Goal: Task Accomplishment & Management: Use online tool/utility

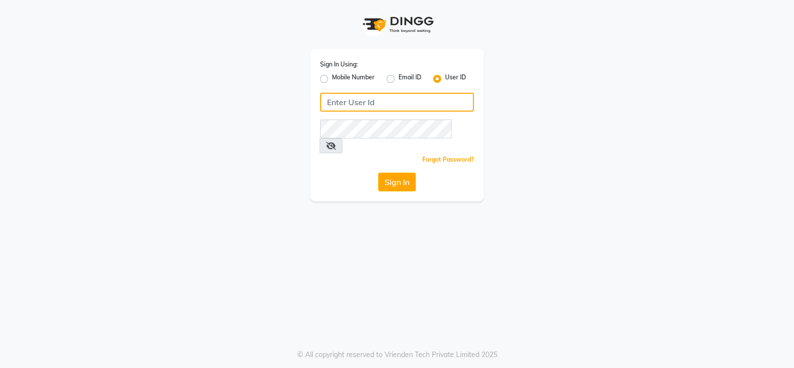
click at [369, 104] on input "Username" at bounding box center [397, 102] width 154 height 19
type input "y"
type input "tasselsalon"
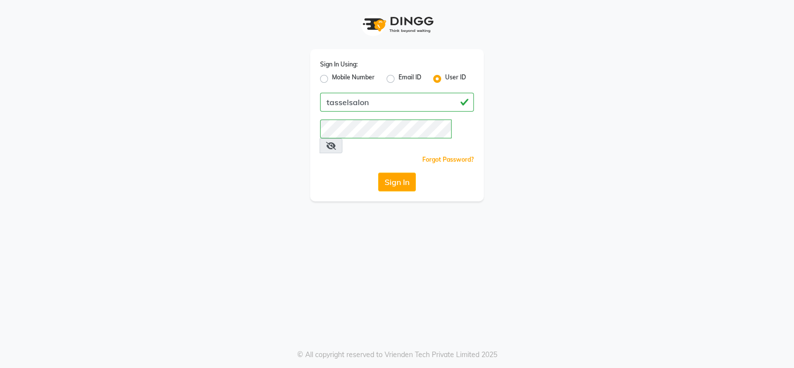
click at [400, 173] on button "Sign In" at bounding box center [397, 182] width 38 height 19
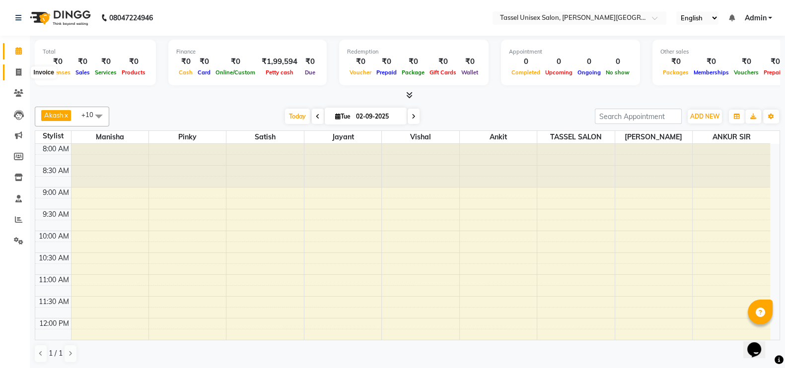
click at [17, 73] on icon at bounding box center [18, 72] width 5 height 7
select select "7177"
select select "service"
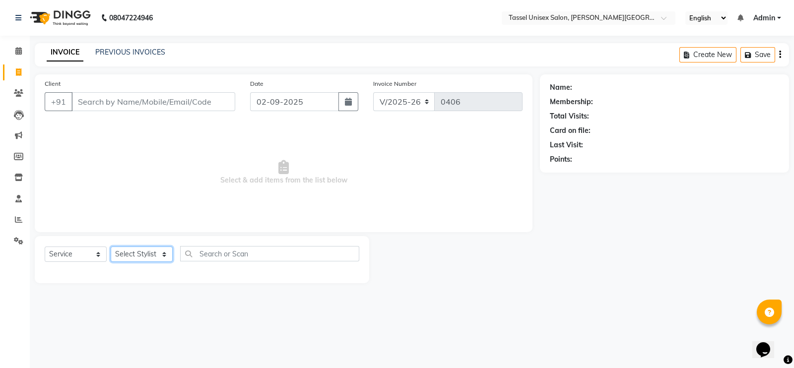
click at [134, 255] on select "Select Stylist Ankit [PERSON_NAME] ANKUR SIR [PERSON_NAME] [PERSON_NAME] MAM [P…" at bounding box center [142, 254] width 62 height 15
select select "61207"
click at [111, 247] on select "Select Stylist Ankit [PERSON_NAME] ANKUR SIR [PERSON_NAME] [PERSON_NAME] MAM [P…" at bounding box center [142, 254] width 62 height 15
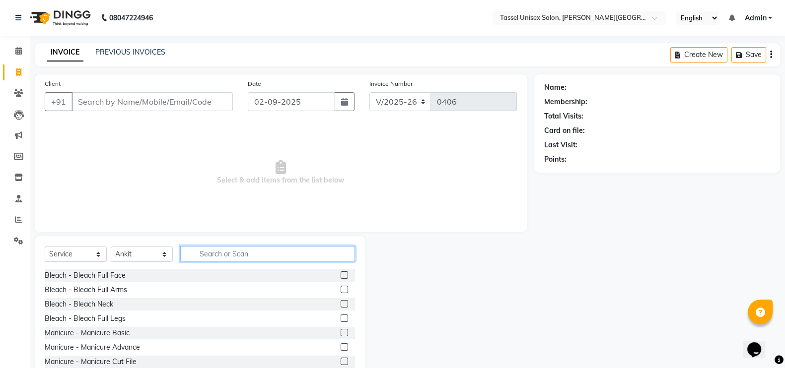
click at [216, 254] on input "text" at bounding box center [267, 253] width 175 height 15
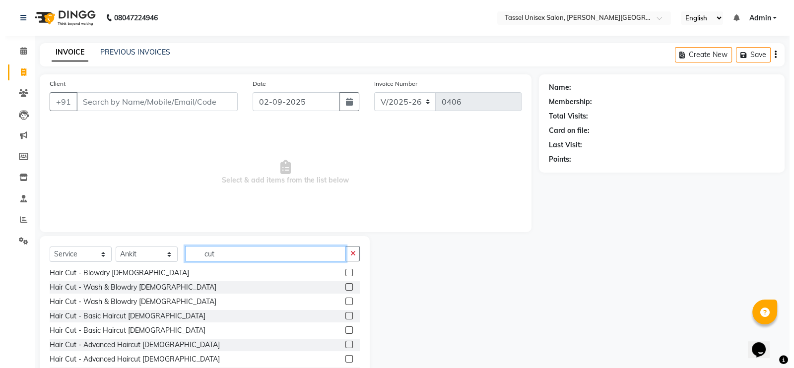
scroll to position [87, 0]
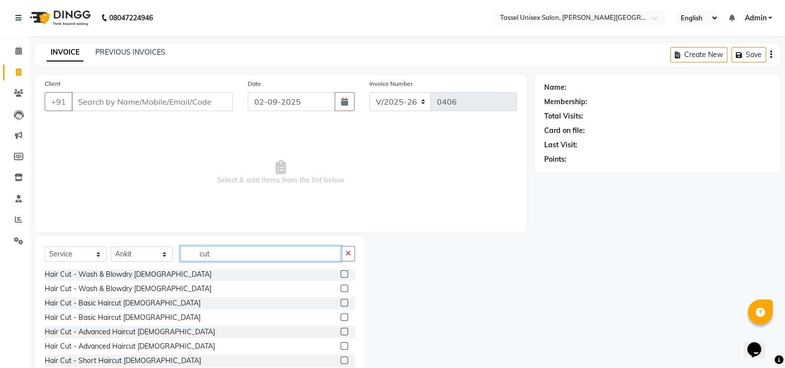
type input "cut"
click at [341, 345] on label at bounding box center [344, 346] width 7 height 7
click at [341, 345] on input "checkbox" at bounding box center [344, 347] width 6 height 6
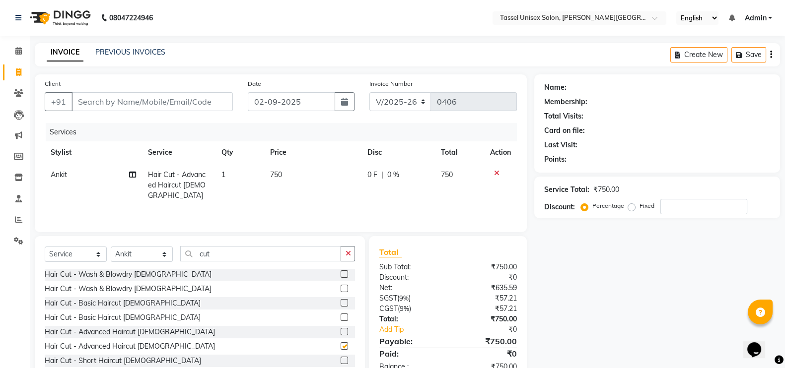
checkbox input "false"
click at [290, 258] on input "cut" at bounding box center [260, 253] width 161 height 15
click at [341, 318] on label at bounding box center [344, 317] width 7 height 7
click at [341, 318] on input "checkbox" at bounding box center [344, 318] width 6 height 6
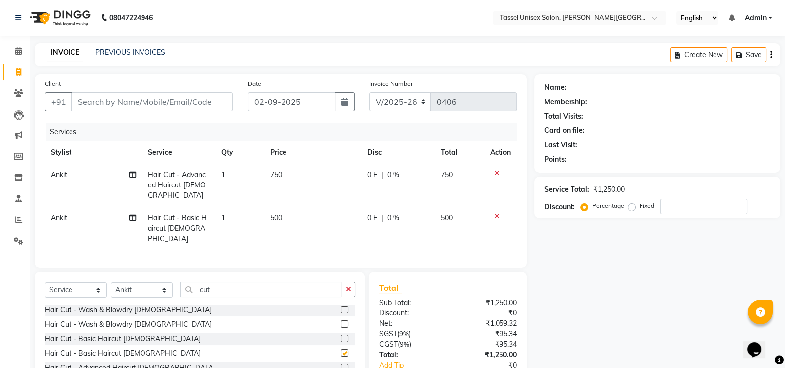
checkbox input "false"
click at [495, 173] on icon at bounding box center [496, 173] width 5 height 7
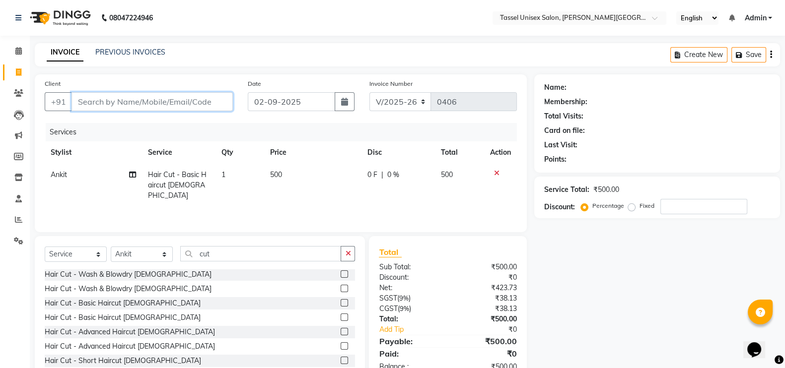
click at [132, 99] on input "Client" at bounding box center [151, 101] width 161 height 19
type input "9"
type input "0"
type input "9049703125"
click at [203, 105] on span "Add Client" at bounding box center [207, 102] width 39 height 10
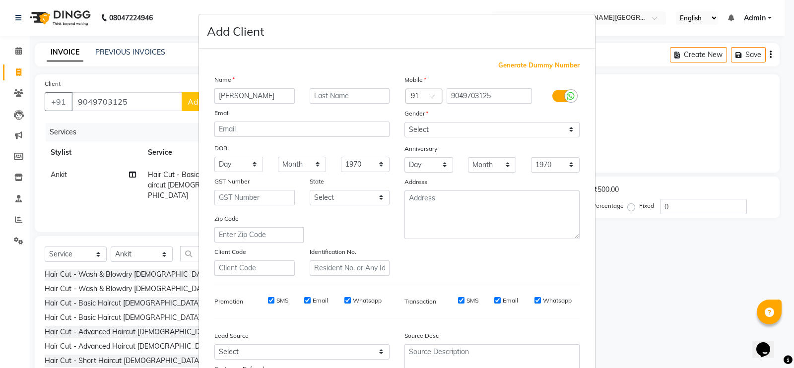
type input "[PERSON_NAME]"
click at [457, 128] on select "Select [DEMOGRAPHIC_DATA] [DEMOGRAPHIC_DATA] Other Prefer Not To Say" at bounding box center [492, 129] width 175 height 15
select select "[DEMOGRAPHIC_DATA]"
click at [405, 123] on select "Select [DEMOGRAPHIC_DATA] [DEMOGRAPHIC_DATA] Other Prefer Not To Say" at bounding box center [492, 129] width 175 height 15
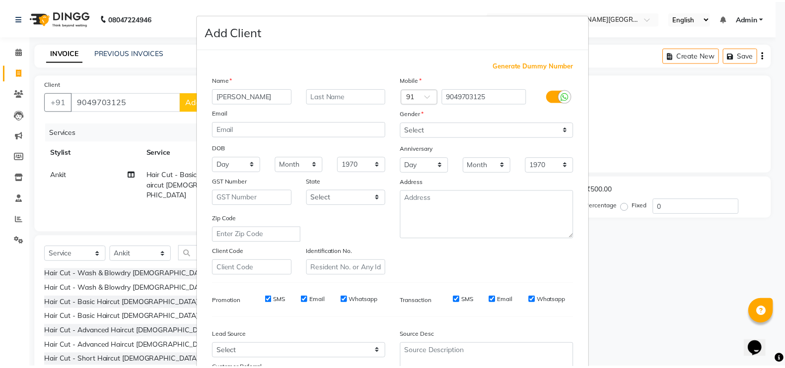
scroll to position [95, 0]
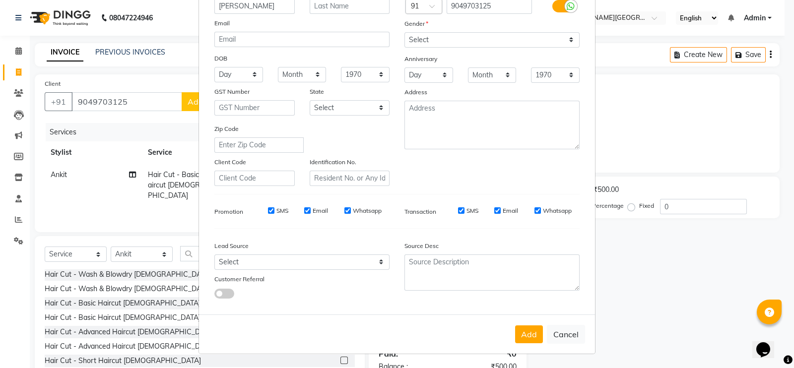
click at [520, 337] on button "Add" at bounding box center [529, 335] width 28 height 18
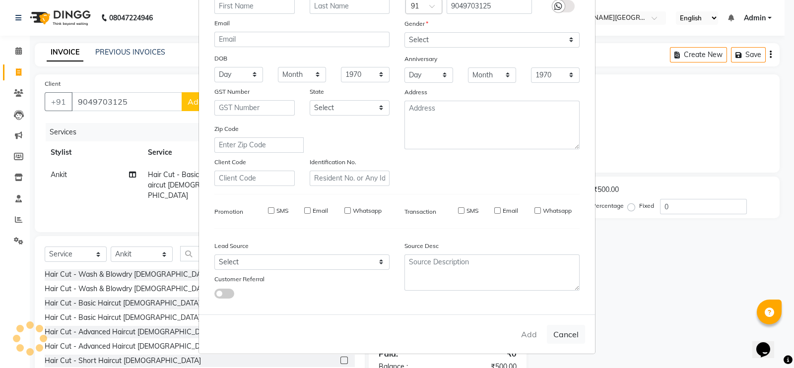
select select
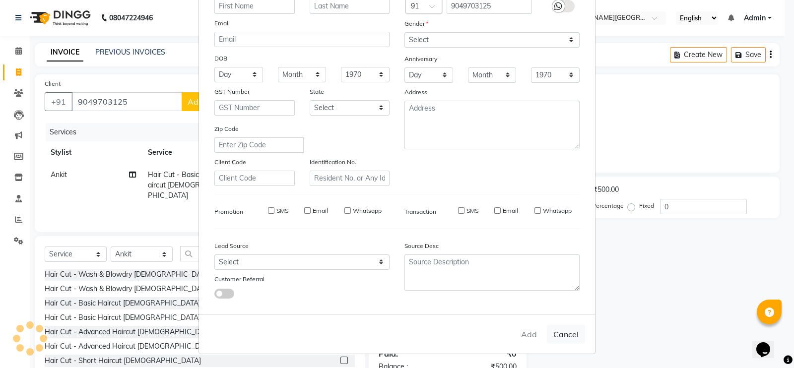
select select
checkbox input "false"
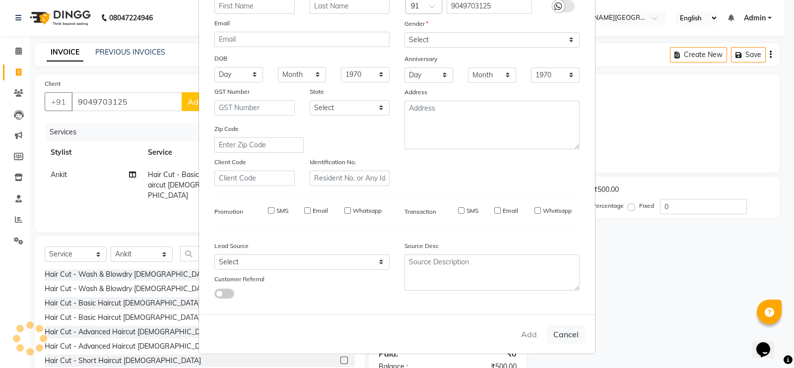
checkbox input "false"
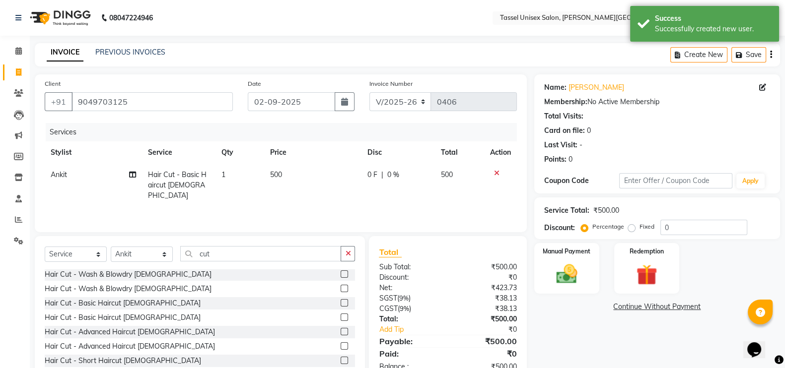
scroll to position [29, 0]
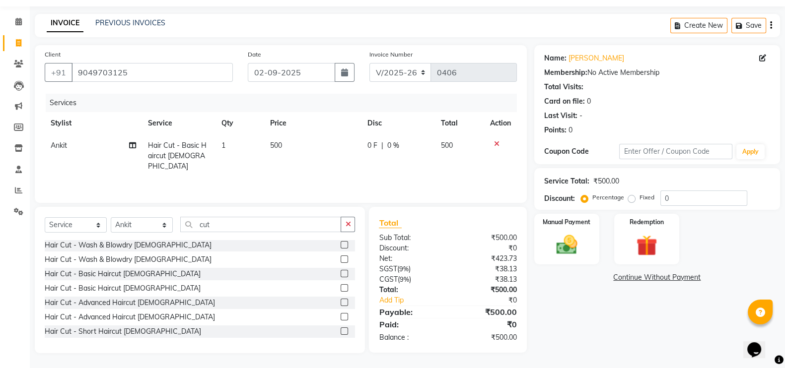
click at [569, 257] on img at bounding box center [567, 245] width 34 height 24
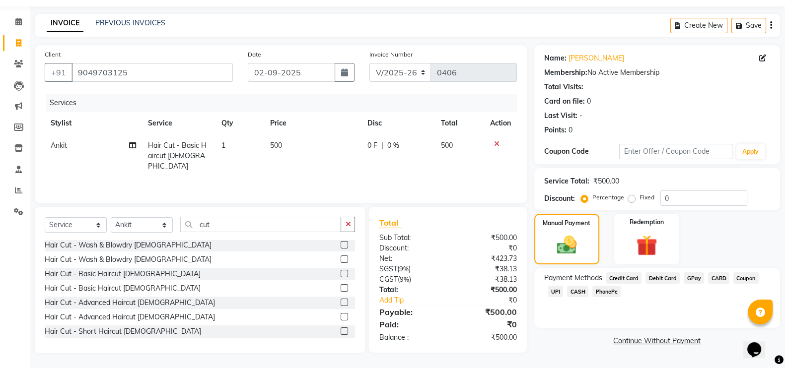
click at [557, 293] on span "UPI" at bounding box center [555, 291] width 15 height 11
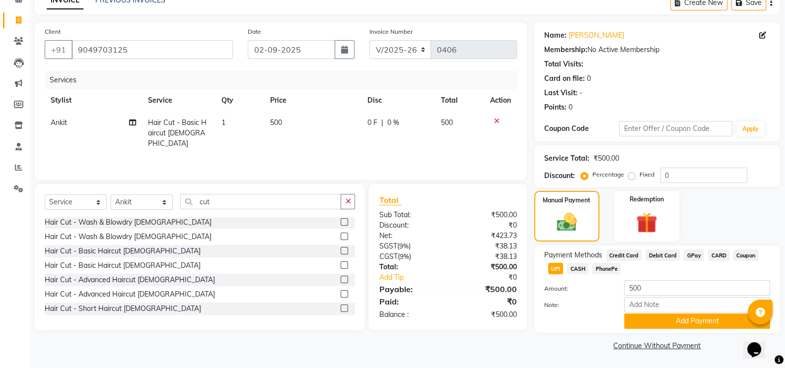
scroll to position [53, 0]
click at [717, 322] on button "Add Payment" at bounding box center [697, 321] width 146 height 15
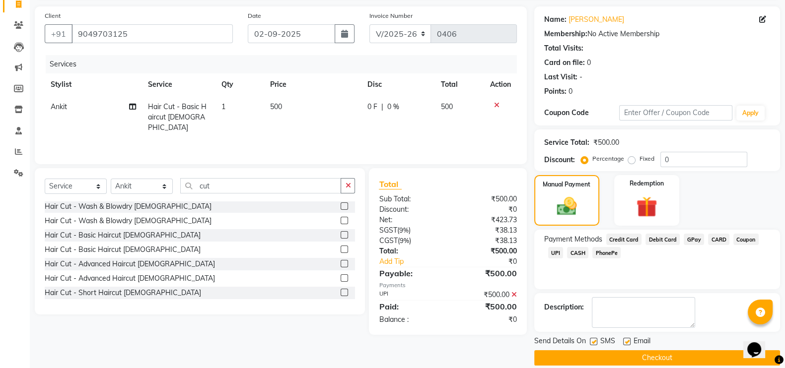
scroll to position [80, 0]
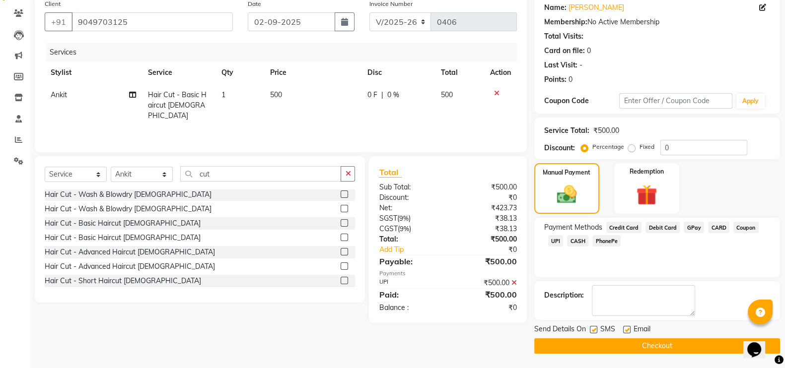
click at [681, 341] on button "Checkout" at bounding box center [657, 346] width 246 height 15
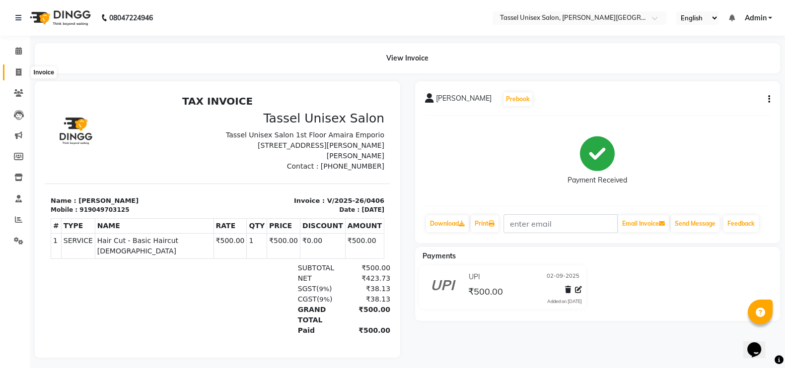
click at [13, 72] on span at bounding box center [18, 72] width 17 height 11
select select "service"
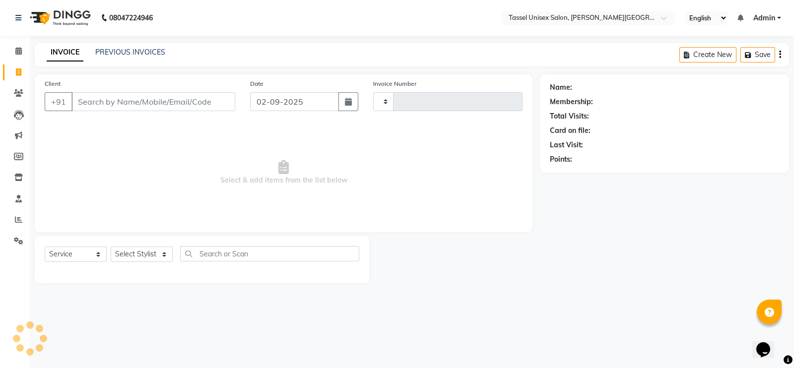
type input "0407"
select select "7177"
